Goal: Find specific page/section: Find specific page/section

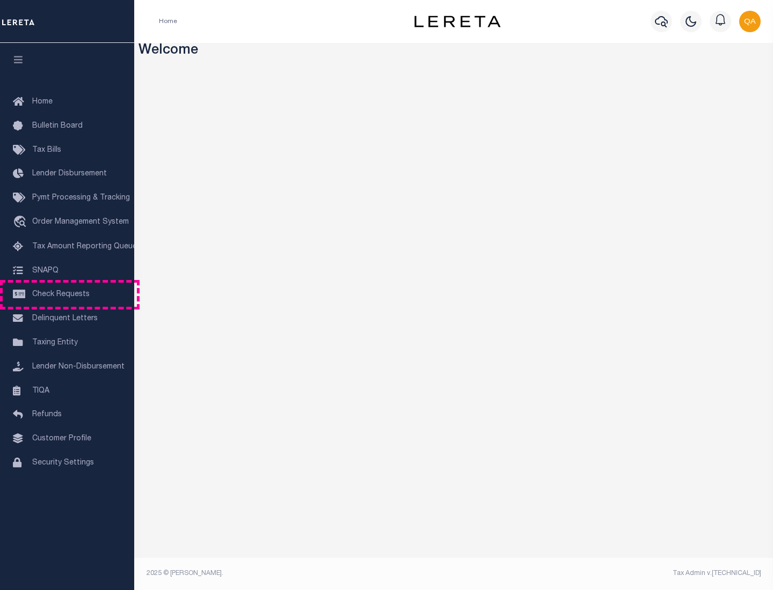
click at [67, 295] on span "Check Requests" at bounding box center [60, 295] width 57 height 8
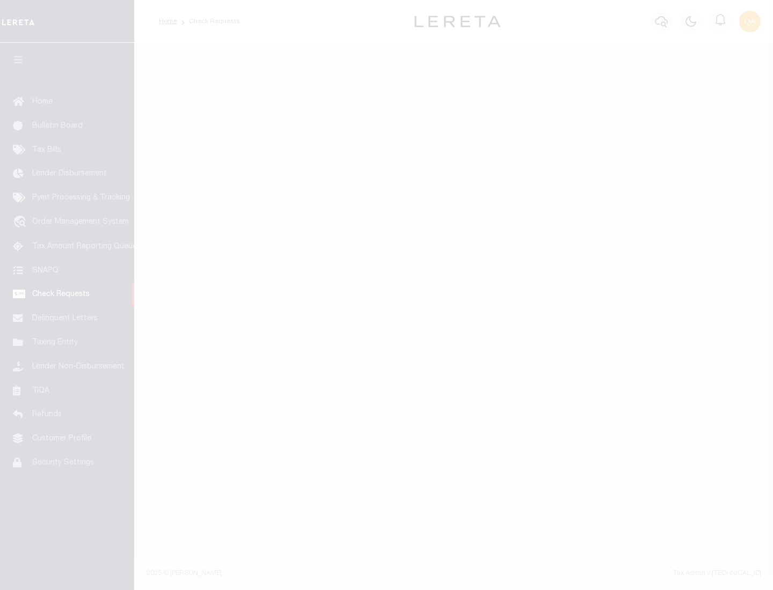
select select "50"
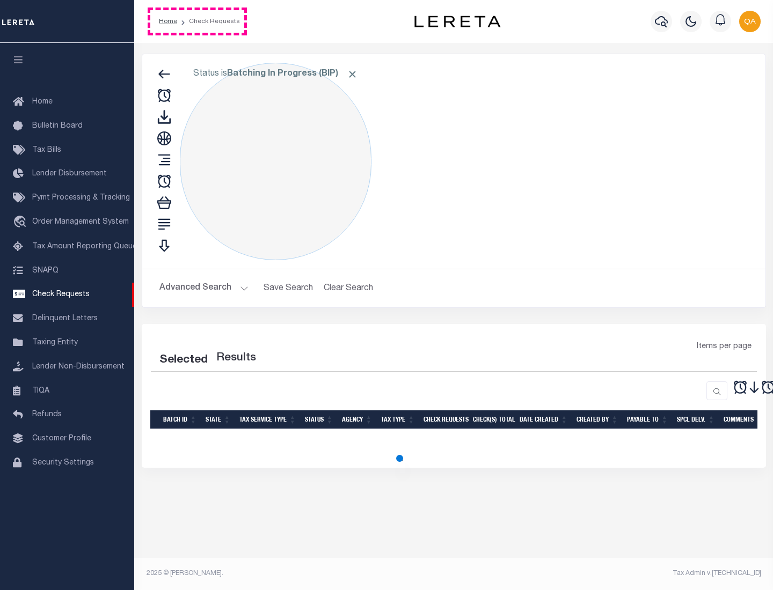
select select "50"
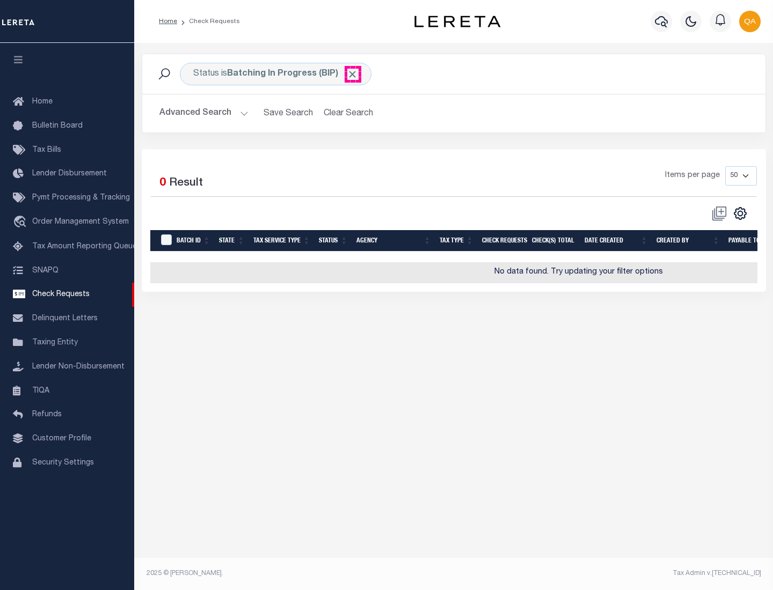
click at [353, 74] on span "Click to Remove" at bounding box center [352, 74] width 11 height 11
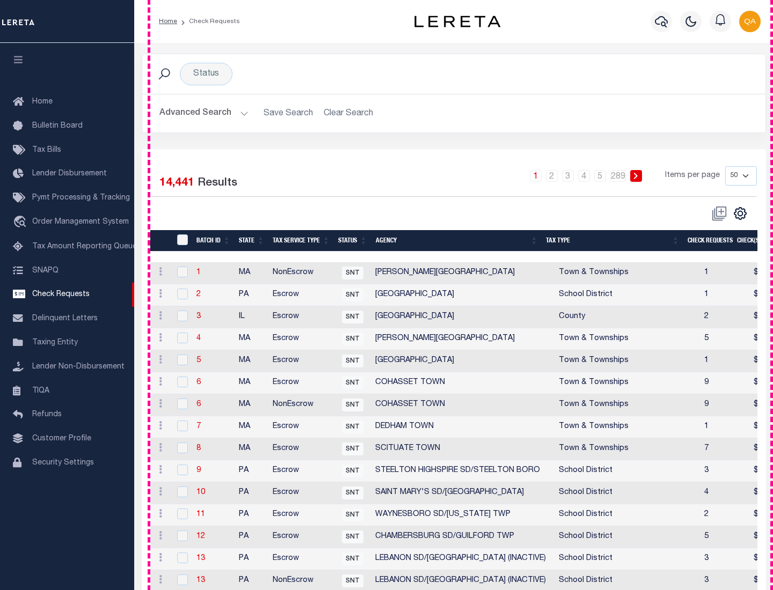
scroll to position [517, 0]
